Goal: Information Seeking & Learning: Learn about a topic

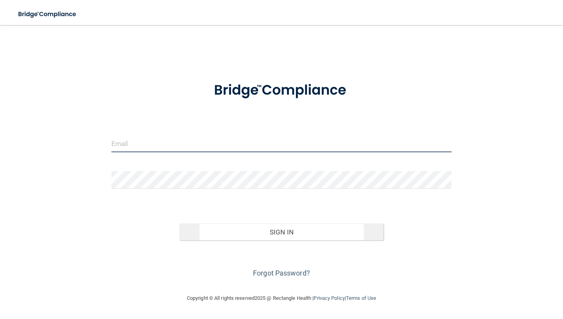
type input "[EMAIL_ADDRESS][DOMAIN_NAME]"
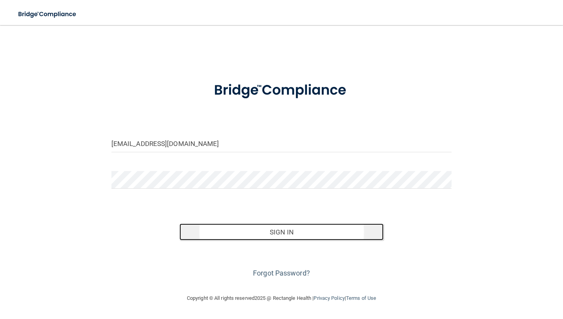
click at [314, 239] on button "Sign In" at bounding box center [282, 231] width 204 height 17
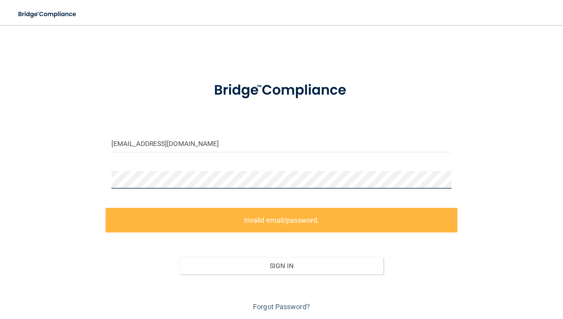
click at [43, 182] on div "[EMAIL_ADDRESS][DOMAIN_NAME] Invalid email/password. You don't have permission …" at bounding box center [282, 173] width 532 height 280
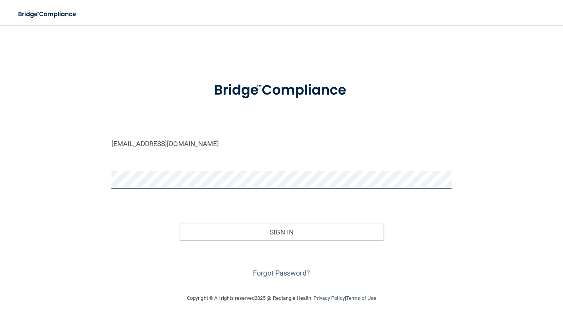
click at [180, 223] on button "Sign In" at bounding box center [282, 231] width 204 height 17
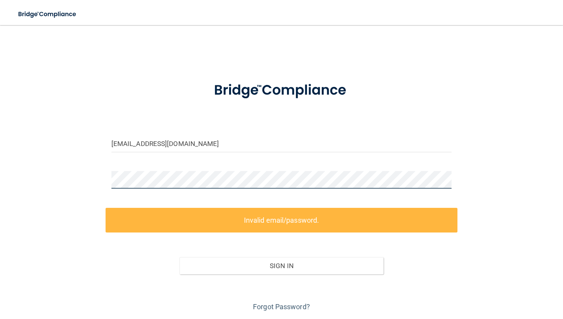
click at [47, 178] on div "[EMAIL_ADDRESS][DOMAIN_NAME] Invalid email/password. You don't have permission …" at bounding box center [282, 173] width 532 height 280
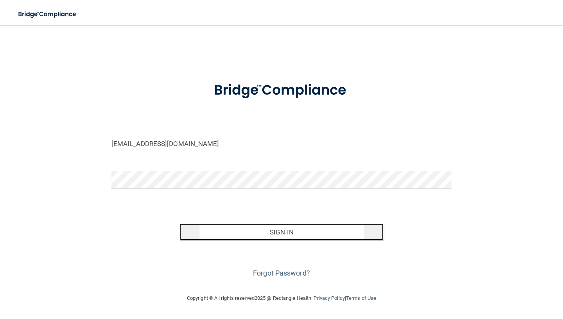
click at [233, 225] on button "Sign In" at bounding box center [282, 231] width 204 height 17
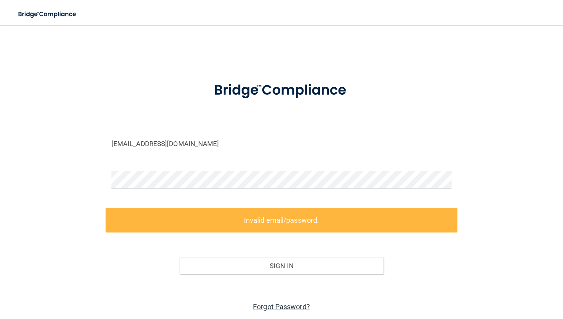
click at [279, 306] on link "Forgot Password?" at bounding box center [281, 306] width 57 height 8
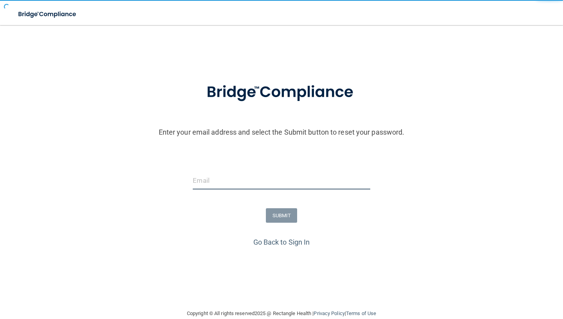
type input "[EMAIL_ADDRESS][DOMAIN_NAME]"
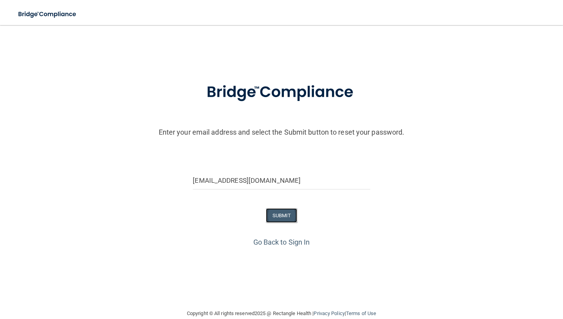
click at [290, 218] on button "SUBMIT" at bounding box center [282, 215] width 32 height 14
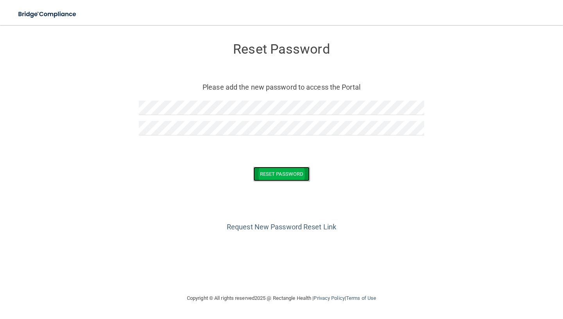
click at [272, 176] on button "Reset Password" at bounding box center [281, 174] width 56 height 14
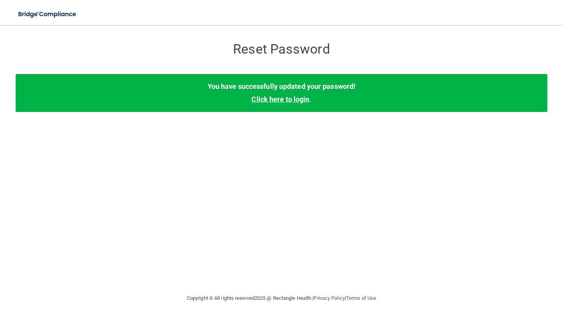
click at [267, 99] on link "Click here to login" at bounding box center [281, 99] width 58 height 8
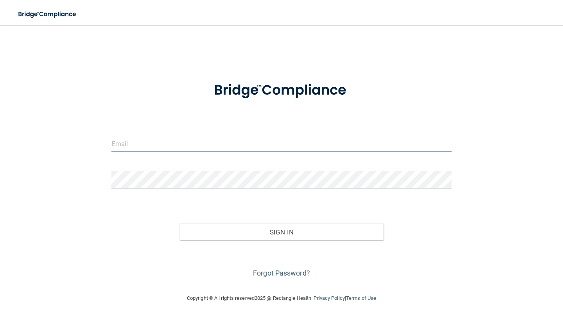
type input "[EMAIL_ADDRESS][DOMAIN_NAME]"
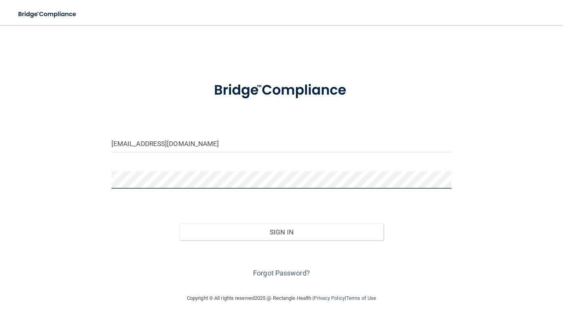
click at [55, 180] on div "[EMAIL_ADDRESS][DOMAIN_NAME] Invalid email/password. You don't have permission …" at bounding box center [282, 159] width 532 height 253
click at [180, 223] on button "Sign In" at bounding box center [282, 231] width 204 height 17
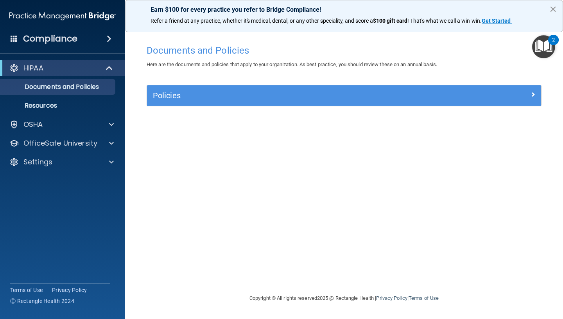
click at [552, 10] on button "×" at bounding box center [553, 9] width 7 height 13
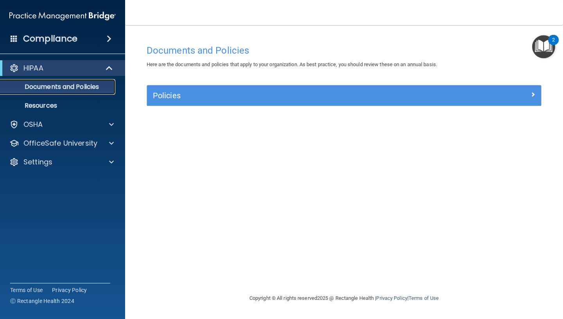
click at [65, 91] on link "Documents and Policies" at bounding box center [53, 87] width 123 height 16
click at [40, 104] on p "Resources" at bounding box center [58, 106] width 107 height 8
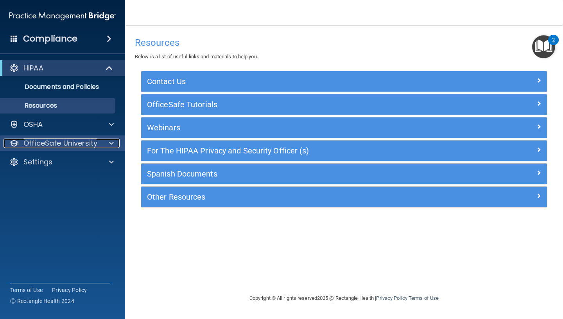
click at [52, 140] on p "OfficeSafe University" at bounding box center [60, 142] width 74 height 9
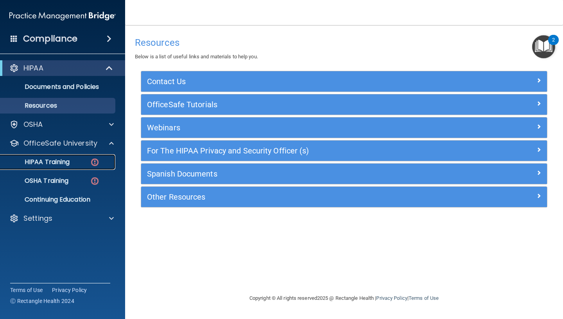
click at [68, 159] on p "HIPAA Training" at bounding box center [37, 162] width 65 height 8
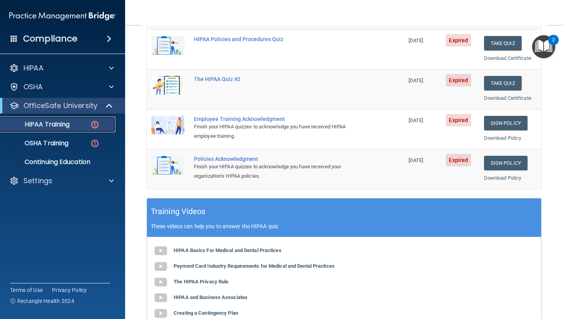
scroll to position [270, 0]
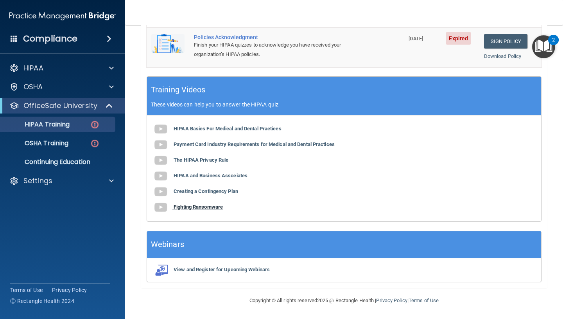
click at [208, 209] on b "Fighting Ransomware" at bounding box center [198, 207] width 49 height 6
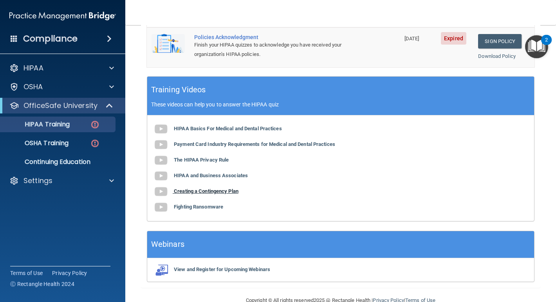
click at [191, 190] on b "Creating a Contingency Plan" at bounding box center [206, 191] width 65 height 6
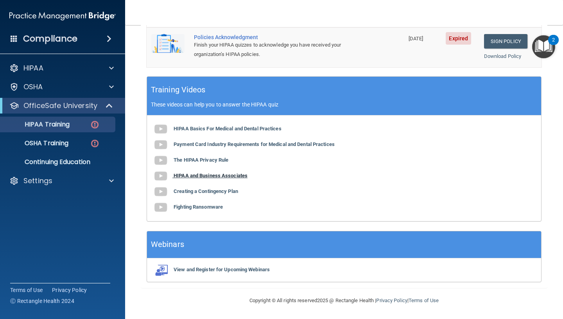
click at [207, 178] on b "HIPAA and Business Associates" at bounding box center [211, 176] width 74 height 6
click at [205, 158] on b "The HIPAA Privacy Rule" at bounding box center [201, 160] width 55 height 6
